Goal: Consume media (video, audio): Consume media (video, audio)

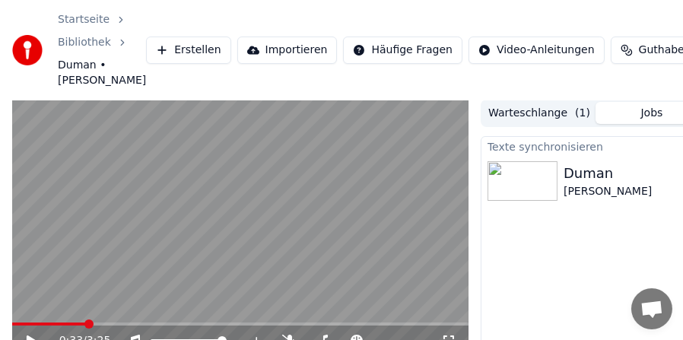
scroll to position [1, 0]
click at [25, 324] on span at bounding box center [49, 323] width 74 height 3
click at [12, 328] on span at bounding box center [16, 323] width 9 height 9
click at [60, 255] on video at bounding box center [240, 228] width 456 height 257
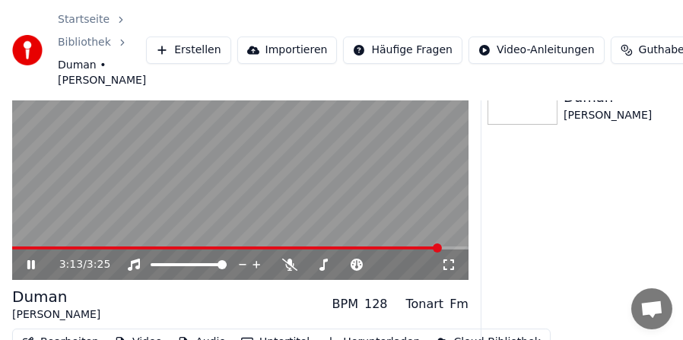
scroll to position [151, 0]
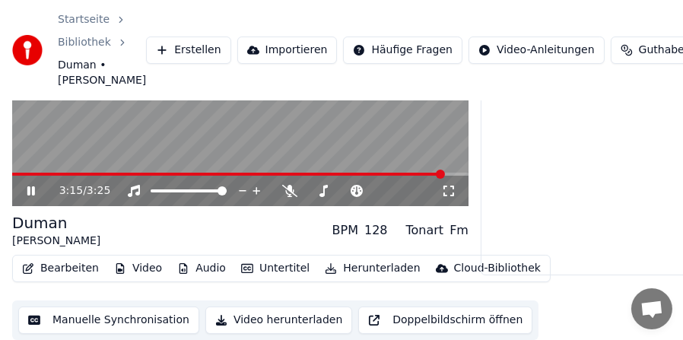
click at [268, 266] on button "Untertitel" at bounding box center [275, 268] width 81 height 21
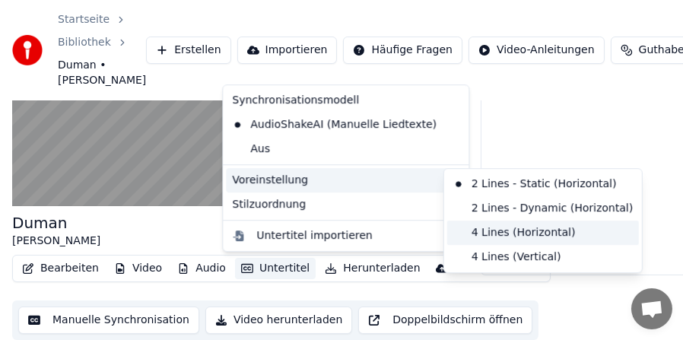
click at [461, 230] on div "4 Lines (Horizontal)" at bounding box center [543, 232] width 192 height 24
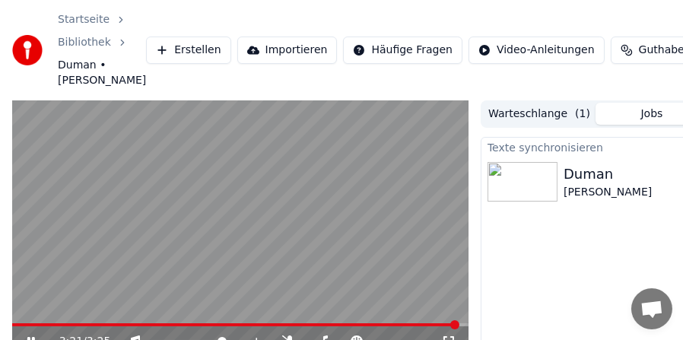
scroll to position [76, 0]
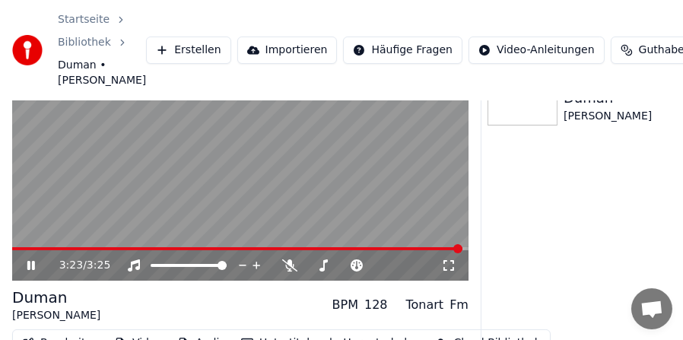
click at [27, 249] on span at bounding box center [237, 248] width 450 height 3
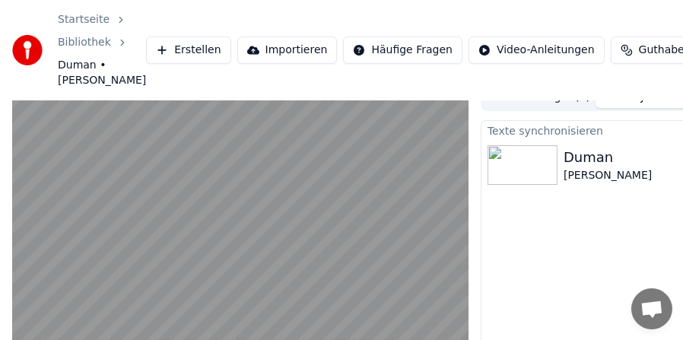
scroll to position [21, 0]
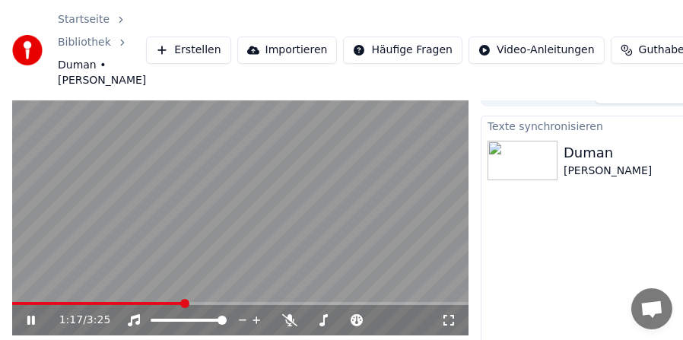
click at [201, 303] on span at bounding box center [240, 303] width 456 height 3
click at [239, 305] on div "1:28 / 3:25" at bounding box center [240, 320] width 456 height 30
click at [237, 302] on span at bounding box center [240, 303] width 456 height 3
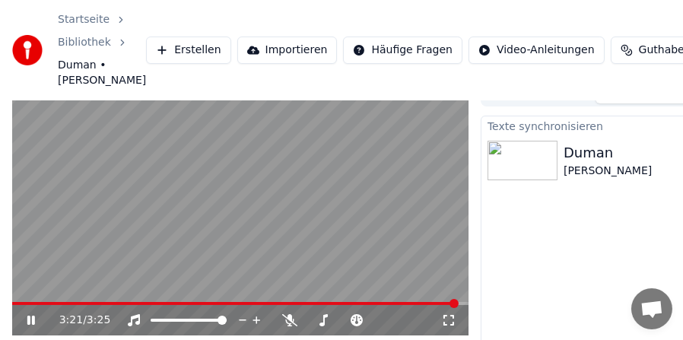
click at [410, 302] on span at bounding box center [234, 303] width 445 height 3
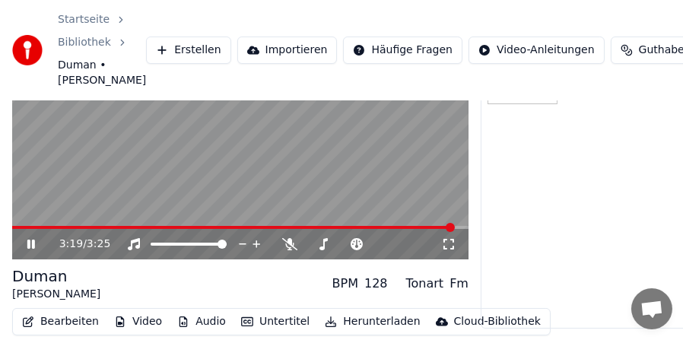
click at [350, 263] on div "3:19 / 3:25 Duman [PERSON_NAME] BPM 128 Tonart Fm Bearbeiten Video Audio Untert…" at bounding box center [240, 198] width 456 height 390
click at [30, 244] on icon at bounding box center [31, 243] width 8 height 9
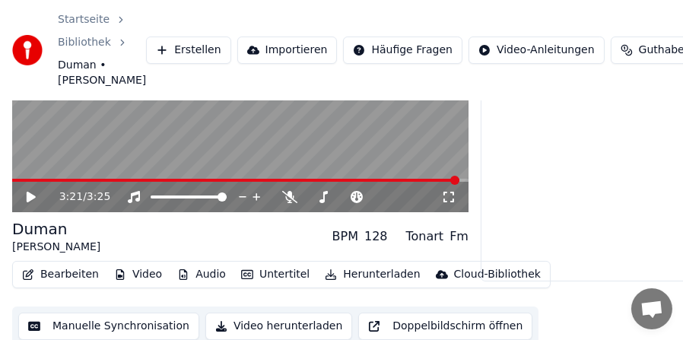
scroll to position [151, 0]
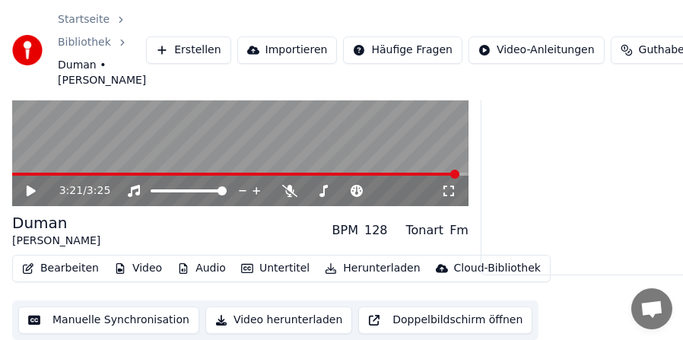
click at [104, 325] on button "Manuelle Synchronisation" at bounding box center [108, 319] width 181 height 27
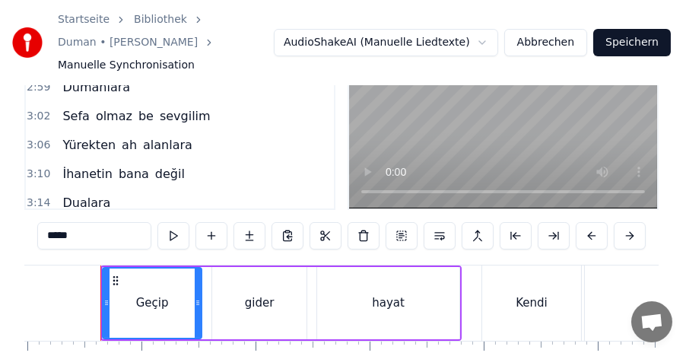
scroll to position [152, 0]
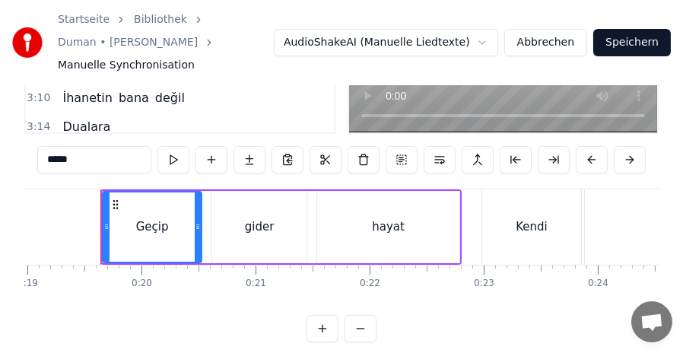
click at [74, 113] on div "Dualara" at bounding box center [86, 126] width 60 height 27
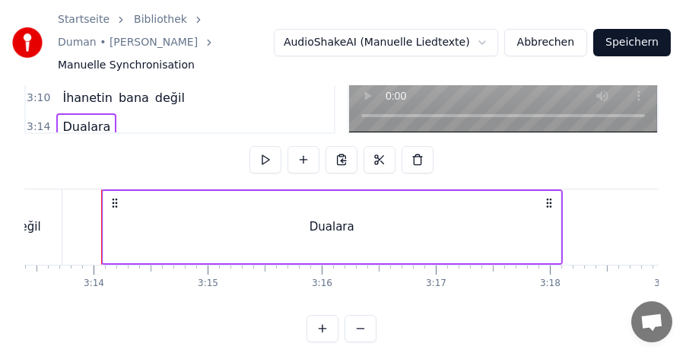
scroll to position [76, 0]
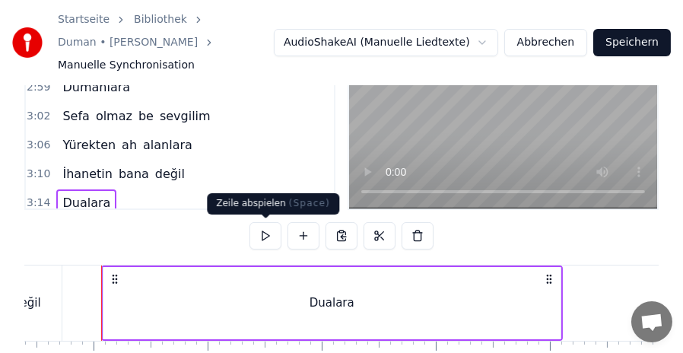
click at [265, 238] on button at bounding box center [265, 235] width 32 height 27
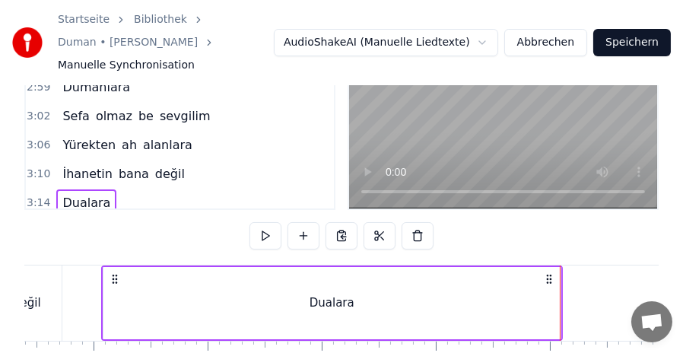
click at [265, 238] on button at bounding box center [265, 235] width 32 height 27
click at [91, 194] on span "Dualara" at bounding box center [86, 202] width 51 height 17
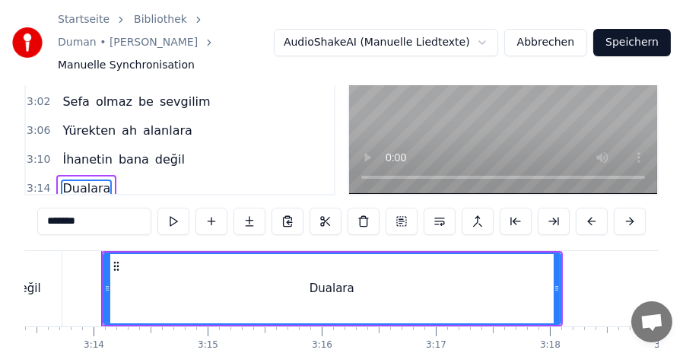
scroll to position [94, 0]
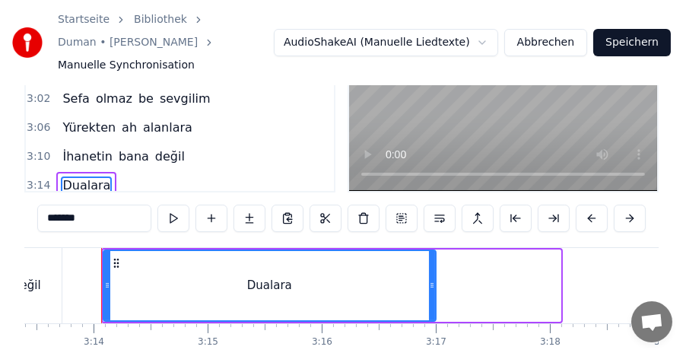
drag, startPoint x: 556, startPoint y: 284, endPoint x: 431, endPoint y: 283, distance: 124.7
click at [431, 283] on icon at bounding box center [432, 285] width 6 height 12
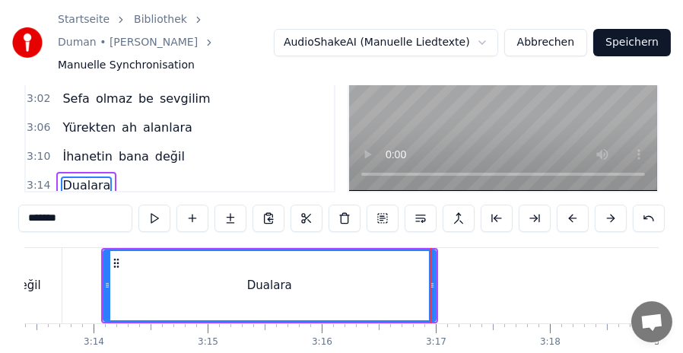
click at [78, 218] on input "*******" at bounding box center [75, 217] width 114 height 27
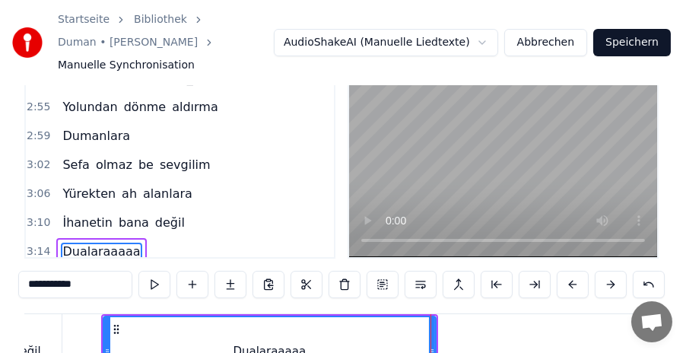
scroll to position [27, 0]
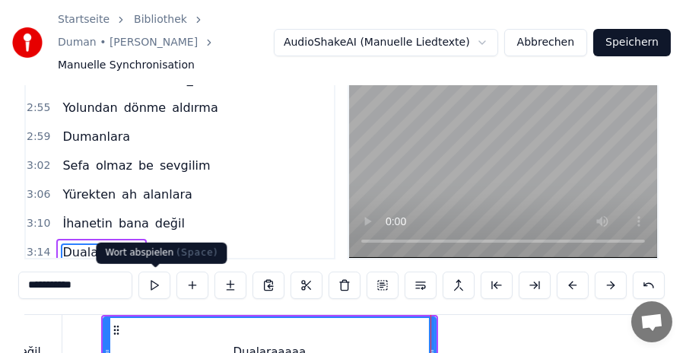
type input "**********"
click at [156, 285] on button at bounding box center [154, 284] width 32 height 27
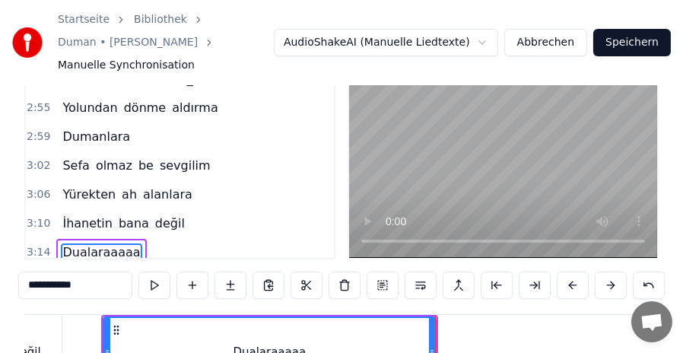
click at [156, 285] on button at bounding box center [154, 284] width 32 height 27
drag, startPoint x: 431, startPoint y: 341, endPoint x: 380, endPoint y: 338, distance: 51.0
click at [380, 338] on div at bounding box center [381, 352] width 6 height 69
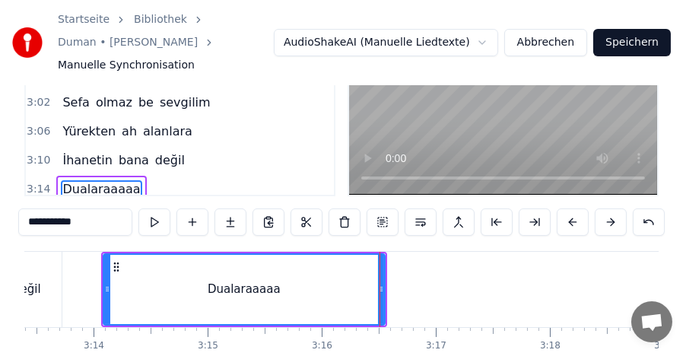
scroll to position [94, 0]
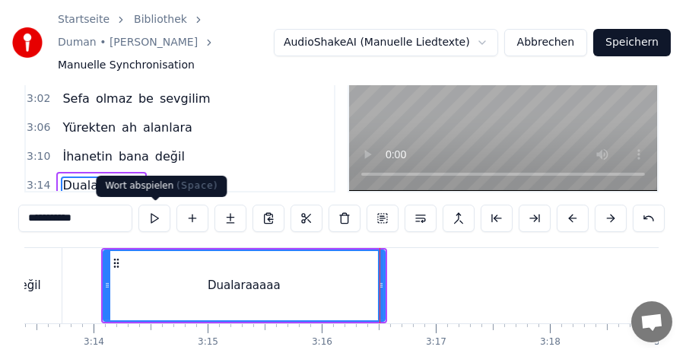
click at [150, 213] on button at bounding box center [154, 217] width 32 height 27
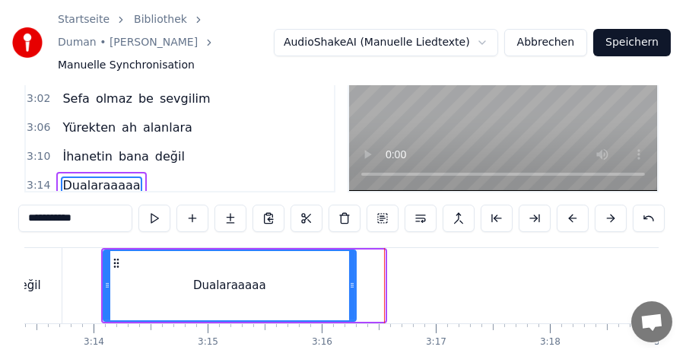
drag, startPoint x: 379, startPoint y: 283, endPoint x: 350, endPoint y: 279, distance: 29.1
click at [350, 279] on icon at bounding box center [352, 285] width 6 height 12
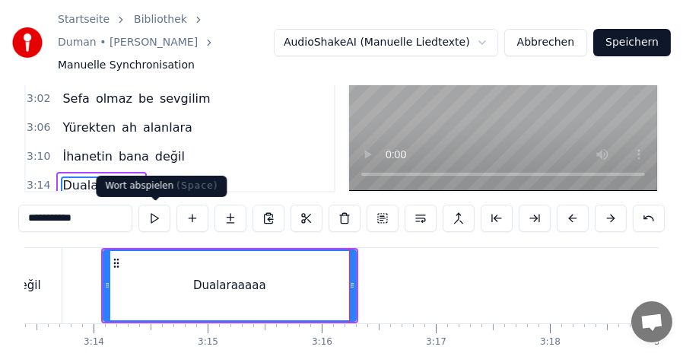
click at [151, 215] on button at bounding box center [154, 217] width 32 height 27
click at [152, 217] on button at bounding box center [154, 217] width 32 height 27
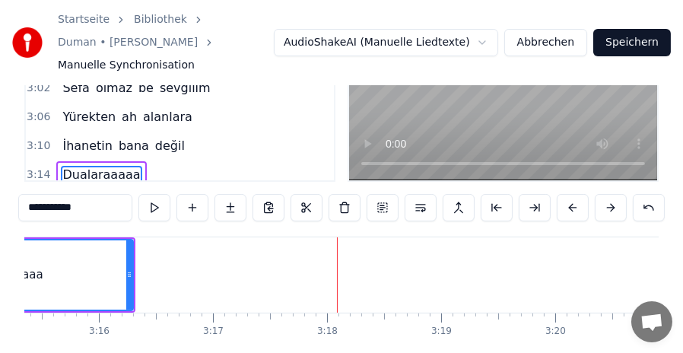
scroll to position [106, 0]
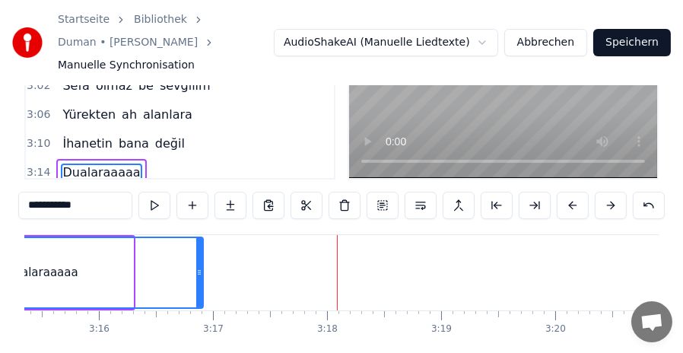
drag, startPoint x: 129, startPoint y: 272, endPoint x: 199, endPoint y: 277, distance: 70.1
click at [199, 277] on icon at bounding box center [199, 272] width 6 height 12
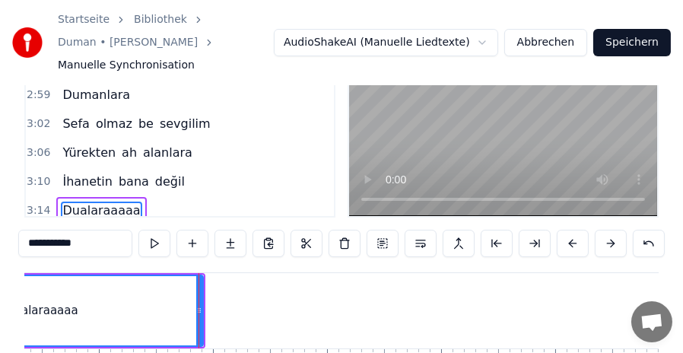
scroll to position [54, 0]
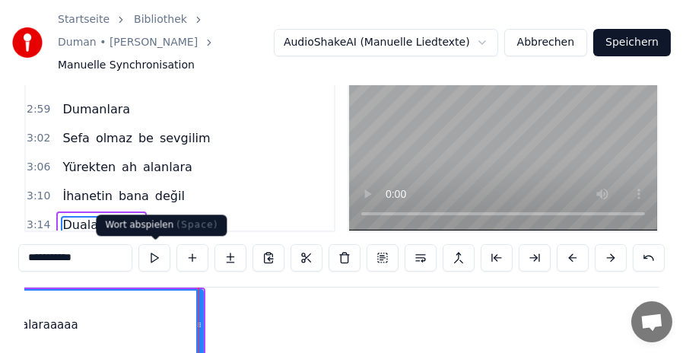
click at [149, 249] on button at bounding box center [154, 257] width 32 height 27
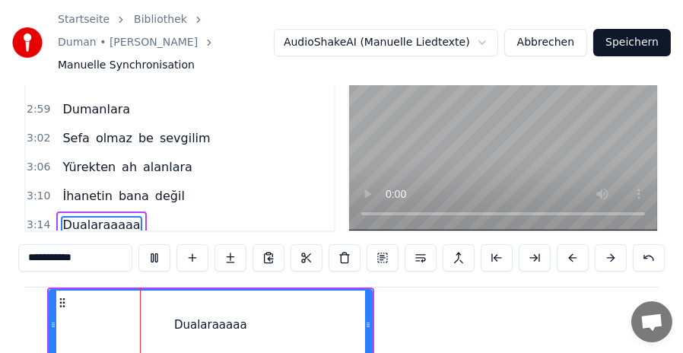
scroll to position [0, 22108]
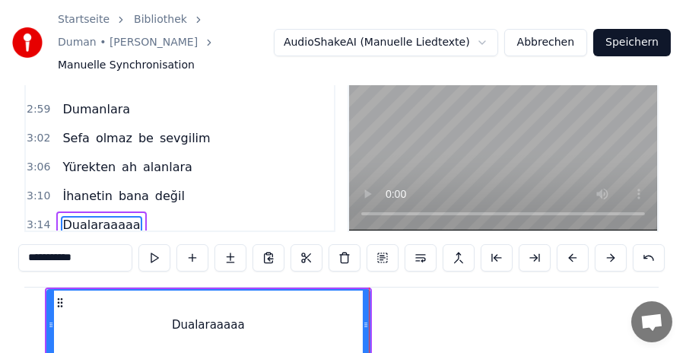
click at [149, 249] on button at bounding box center [154, 257] width 32 height 27
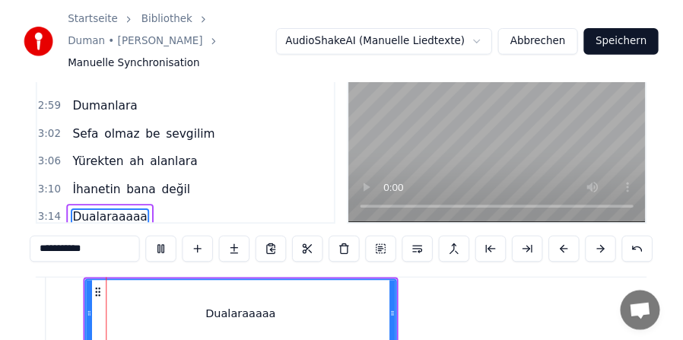
scroll to position [0, 22052]
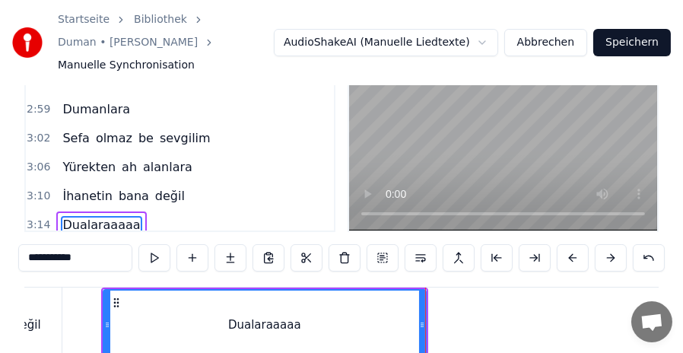
click at [647, 44] on button "Speichern" at bounding box center [632, 42] width 78 height 27
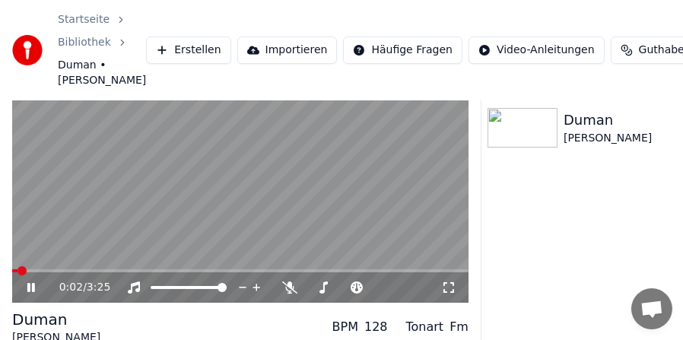
click at [28, 291] on icon at bounding box center [31, 287] width 8 height 9
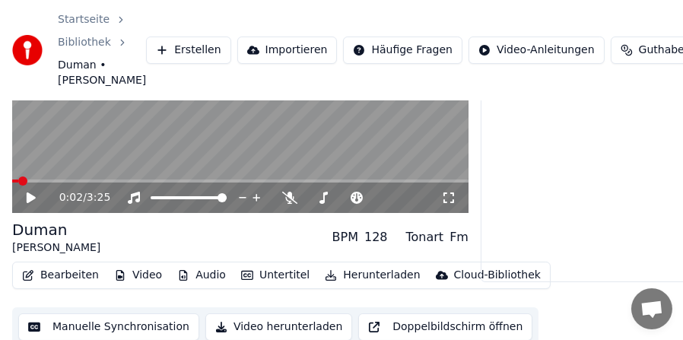
scroll to position [151, 0]
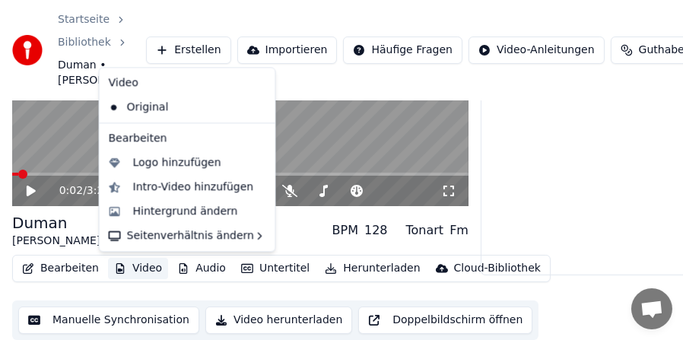
click at [135, 268] on button "Video" at bounding box center [138, 268] width 60 height 21
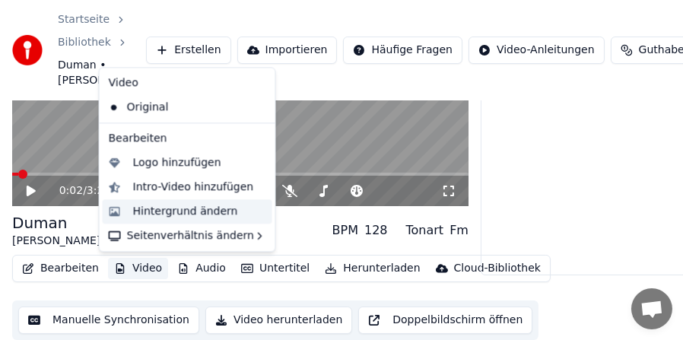
click at [153, 212] on div "Hintergrund ändern" at bounding box center [185, 211] width 105 height 15
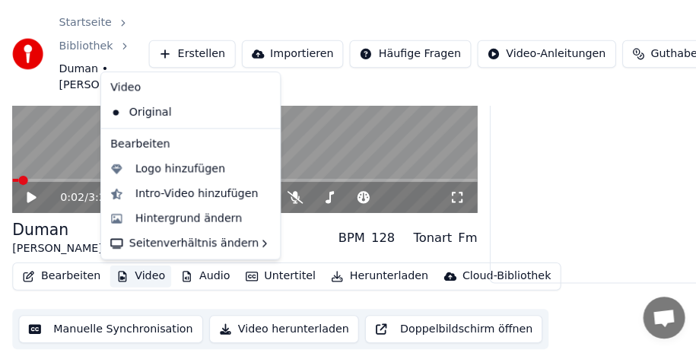
scroll to position [138, 0]
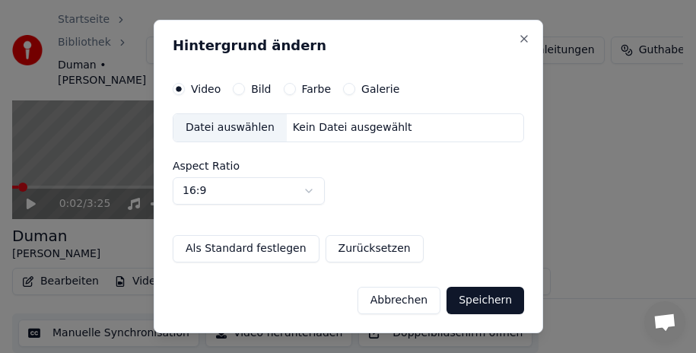
click at [346, 88] on button "Galerie" at bounding box center [349, 89] width 12 height 12
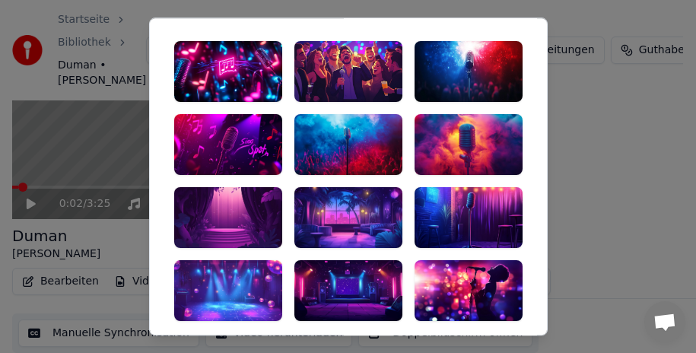
scroll to position [0, 0]
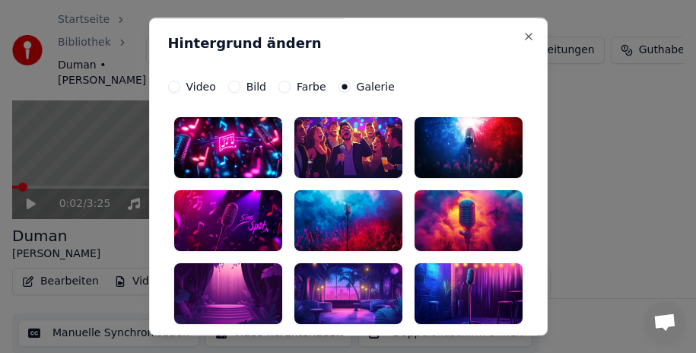
click at [225, 147] on div at bounding box center [228, 147] width 108 height 61
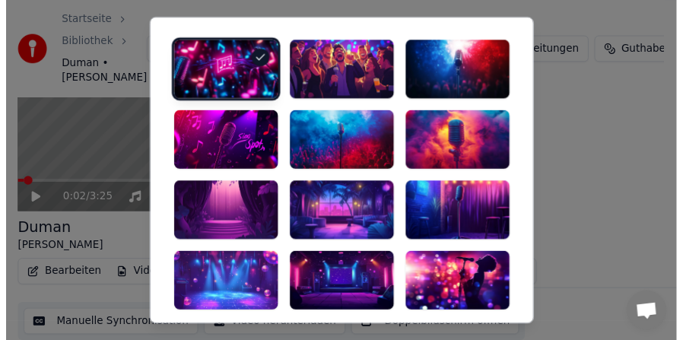
scroll to position [258, 0]
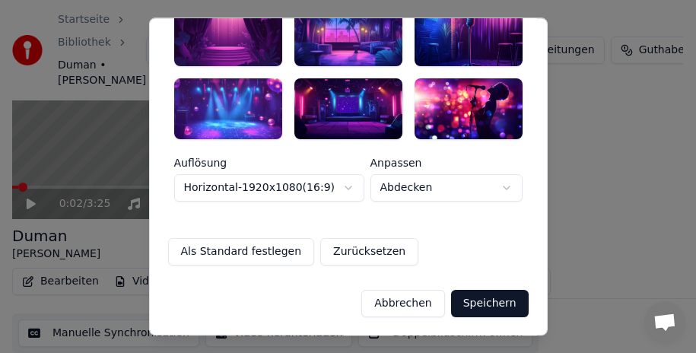
click at [486, 305] on button "Speichern" at bounding box center [490, 303] width 78 height 27
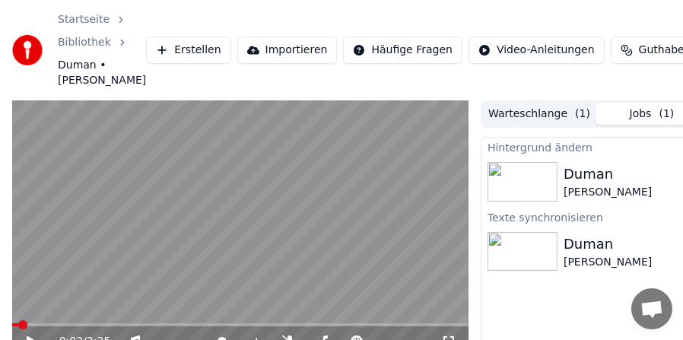
scroll to position [76, 0]
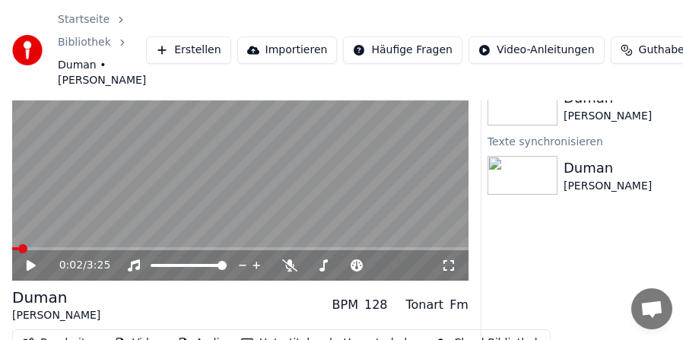
click at [28, 264] on icon at bounding box center [31, 265] width 9 height 11
click at [28, 264] on icon at bounding box center [31, 265] width 8 height 9
click at [28, 264] on icon at bounding box center [31, 265] width 9 height 11
click at [28, 264] on icon at bounding box center [31, 265] width 8 height 9
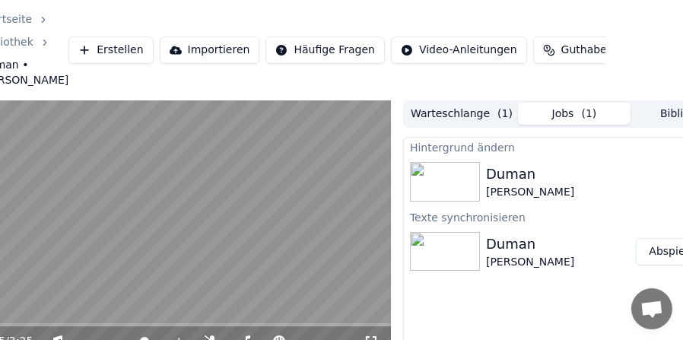
scroll to position [0, 139]
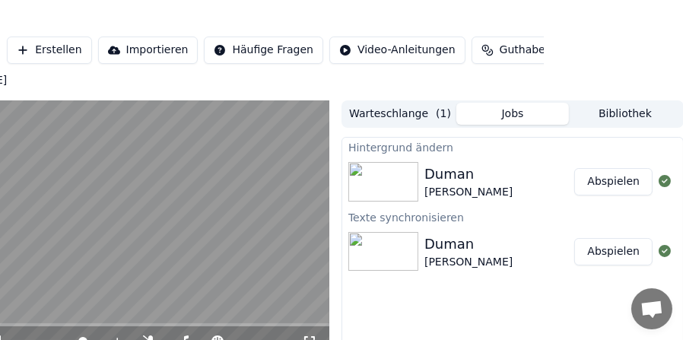
click at [622, 173] on button "Abspielen" at bounding box center [613, 181] width 78 height 27
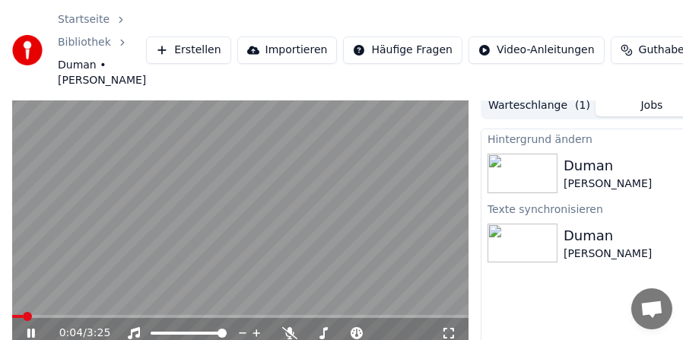
scroll to position [7, 0]
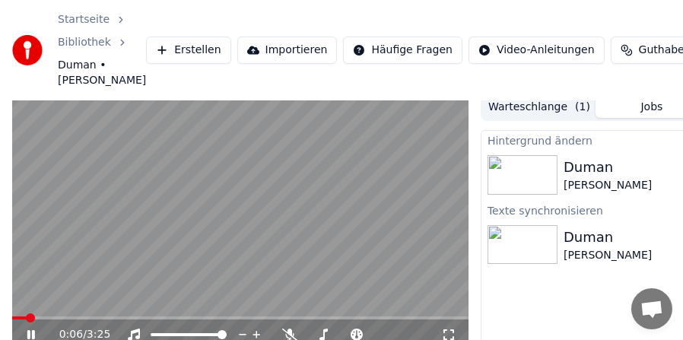
click at [54, 319] on span at bounding box center [240, 317] width 456 height 3
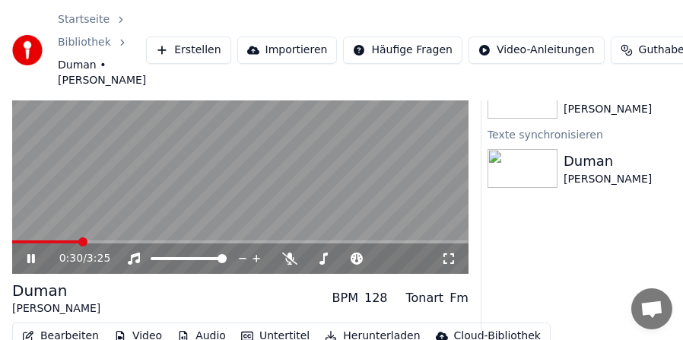
click at [290, 331] on button "Untertitel" at bounding box center [275, 335] width 81 height 21
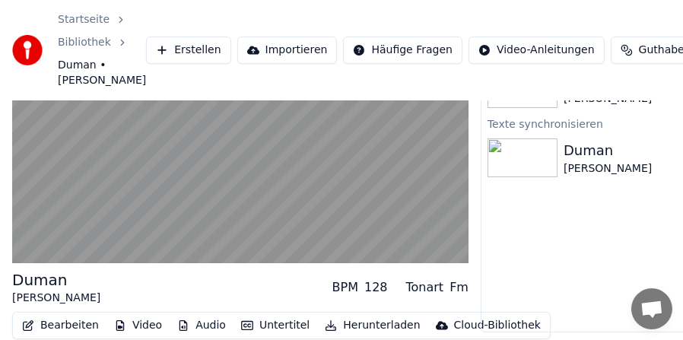
scroll to position [105, 0]
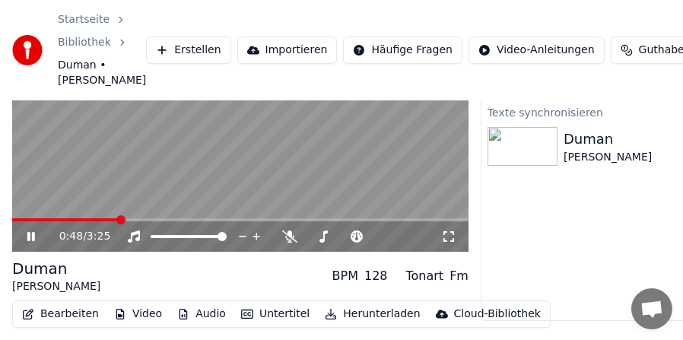
click at [284, 174] on video at bounding box center [240, 123] width 456 height 257
click at [350, 312] on button "Herunterladen" at bounding box center [372, 313] width 107 height 21
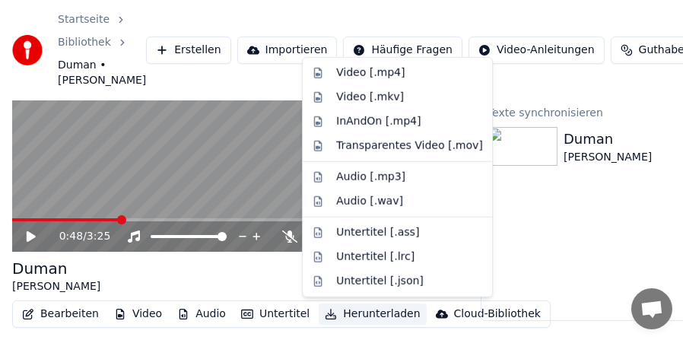
click at [350, 312] on button "Herunterladen" at bounding box center [372, 313] width 107 height 21
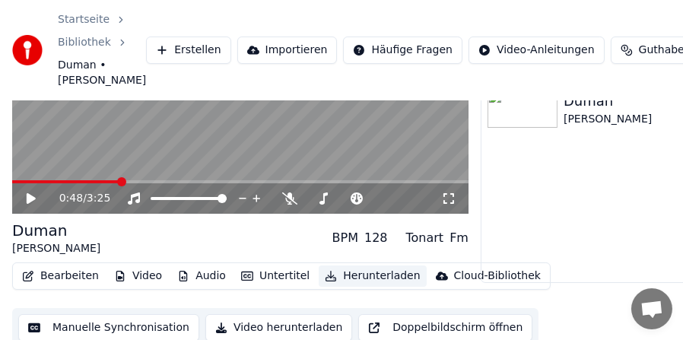
scroll to position [151, 0]
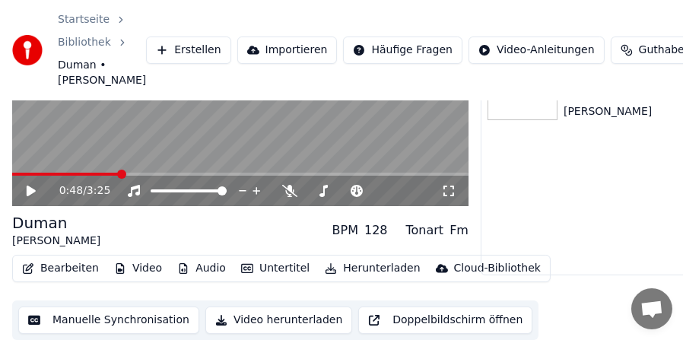
click at [233, 318] on button "Video herunterladen" at bounding box center [278, 319] width 147 height 27
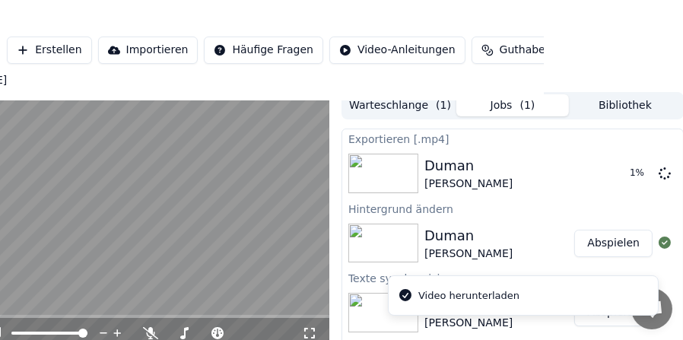
scroll to position [0, 139]
